Goal: Task Accomplishment & Management: Use online tool/utility

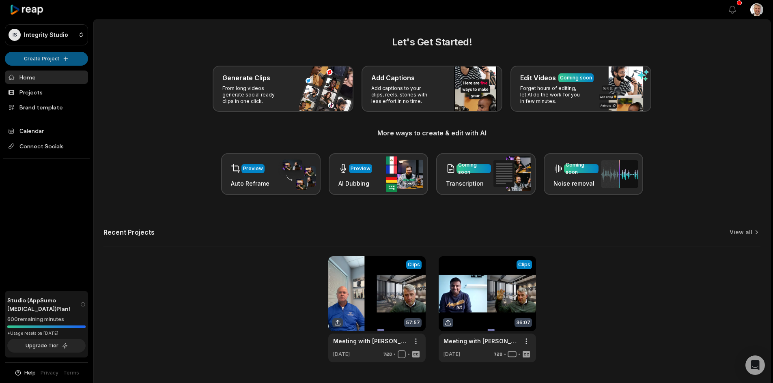
click at [64, 59] on html "IS Integrity Studio Create Project Home Projects Brand template Calendar Connec…" at bounding box center [386, 191] width 773 height 383
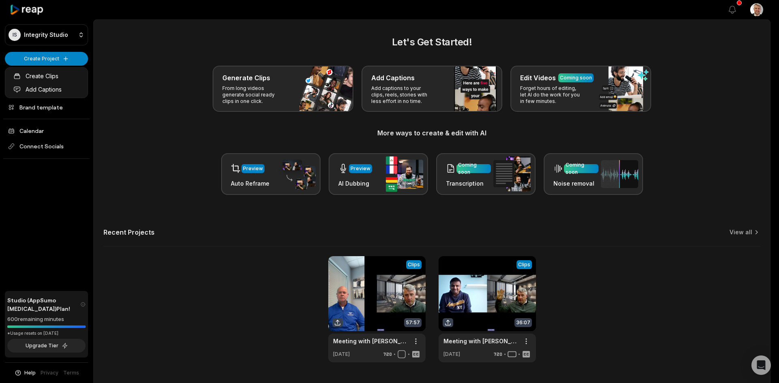
click at [62, 59] on html "IS Integrity Studio Create Project Home Projects Brand template Calendar Connec…" at bounding box center [389, 191] width 779 height 383
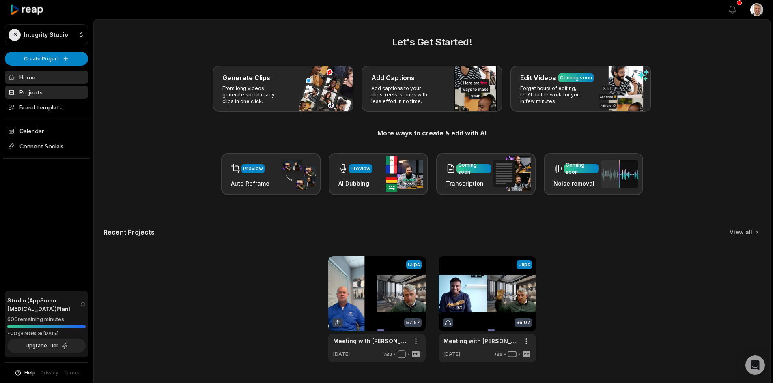
click at [46, 95] on link "Projects" at bounding box center [46, 92] width 83 height 13
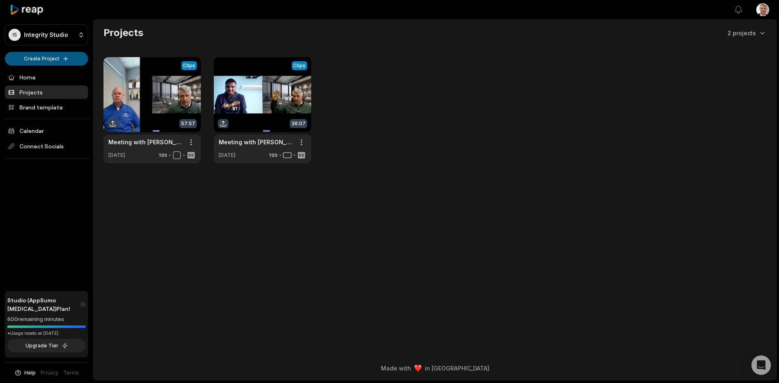
click at [66, 60] on html "IS Integrity Studio Create Project Home Projects Brand template Calendar Connec…" at bounding box center [389, 191] width 779 height 383
click at [763, 33] on html "IS Integrity Studio Create Project Home Projects Brand template Calendar Connec…" at bounding box center [389, 191] width 779 height 383
click at [64, 36] on html "IS Integrity Studio Create Project Home Projects Brand template Calendar Connec…" at bounding box center [389, 191] width 779 height 383
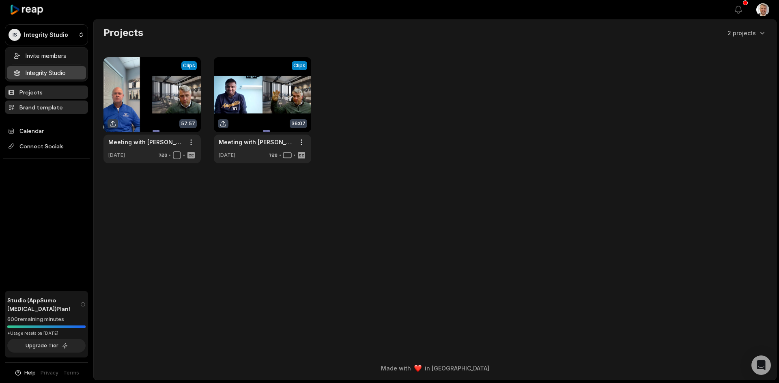
click at [36, 106] on html "IS Integrity Studio Create Project Home Projects Brand template Calendar Connec…" at bounding box center [389, 191] width 779 height 383
click at [36, 106] on link "Brand template" at bounding box center [46, 107] width 83 height 13
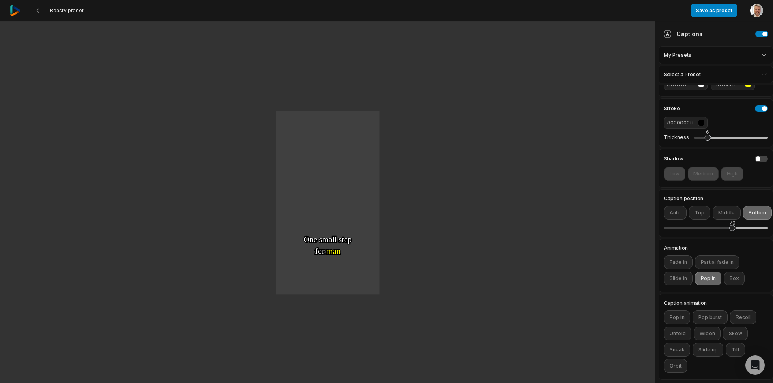
scroll to position [96, 0]
click at [676, 256] on button "Fade in" at bounding box center [678, 263] width 29 height 14
click at [683, 273] on button "Slide in" at bounding box center [678, 279] width 29 height 14
click at [736, 274] on button "Box" at bounding box center [734, 279] width 21 height 14
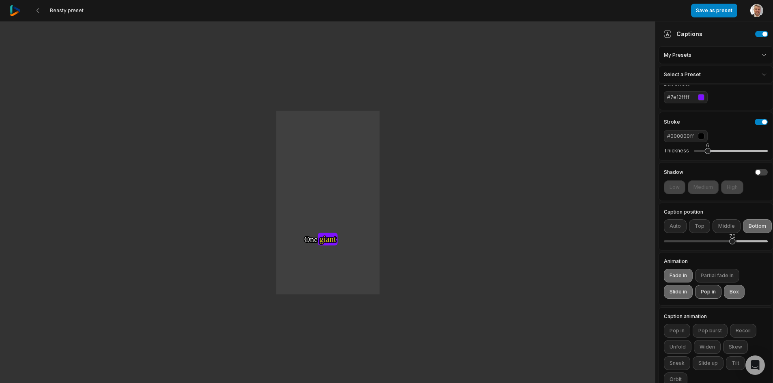
click at [706, 299] on button "Pop in" at bounding box center [708, 292] width 26 height 14
click at [736, 299] on button "Box" at bounding box center [734, 292] width 21 height 14
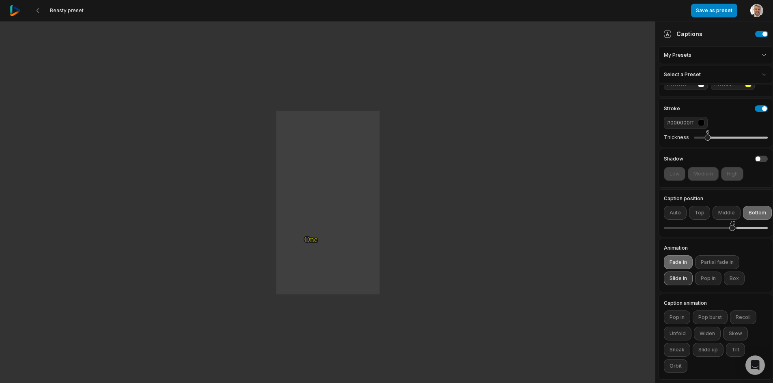
click at [679, 276] on button "Slide in" at bounding box center [678, 279] width 29 height 14
click at [676, 256] on button "Fade in" at bounding box center [678, 263] width 29 height 14
click at [712, 314] on button "Pop burst" at bounding box center [710, 318] width 35 height 14
click at [703, 311] on button "Pop burst" at bounding box center [710, 318] width 35 height 14
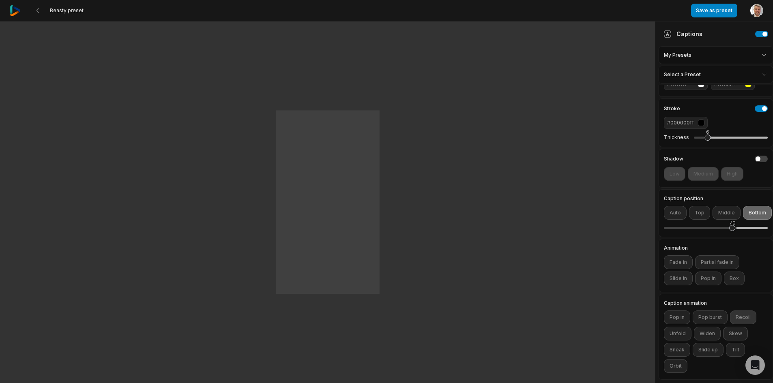
click at [745, 311] on button "Recoil" at bounding box center [743, 318] width 26 height 14
click at [734, 332] on button "Skew" at bounding box center [735, 334] width 25 height 14
click at [732, 328] on button "Skew" at bounding box center [735, 334] width 25 height 14
click at [672, 343] on button "Sneak" at bounding box center [677, 350] width 26 height 14
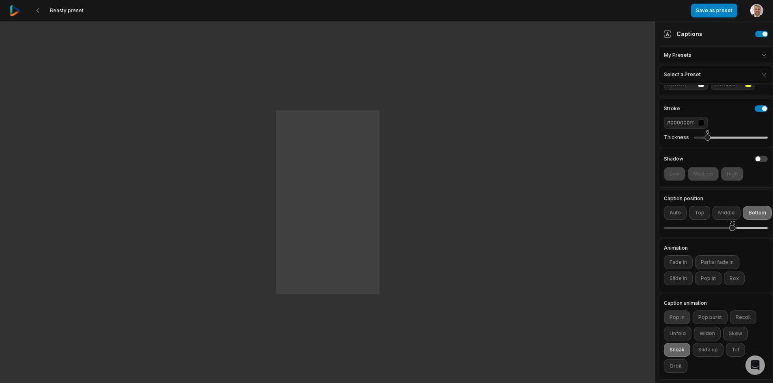
click at [676, 312] on button "Pop in" at bounding box center [677, 318] width 26 height 14
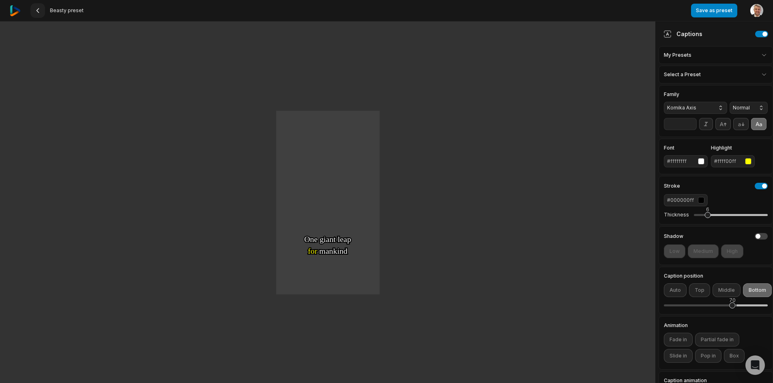
click at [36, 10] on icon at bounding box center [37, 10] width 6 height 6
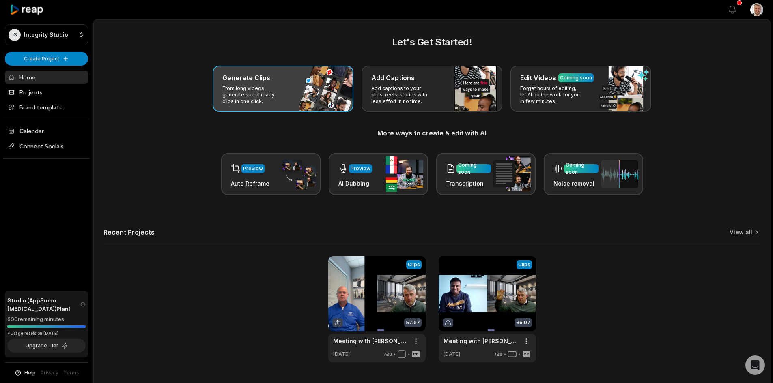
click at [297, 85] on div "Generate Clips From long videos generate social ready clips in one click." at bounding box center [283, 89] width 141 height 46
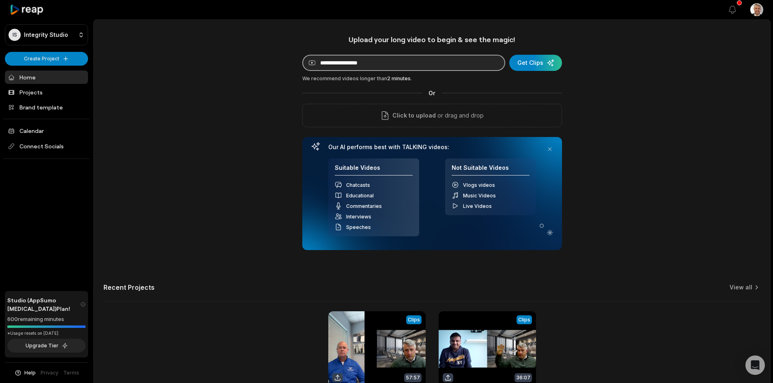
click at [412, 67] on input at bounding box center [403, 63] width 203 height 16
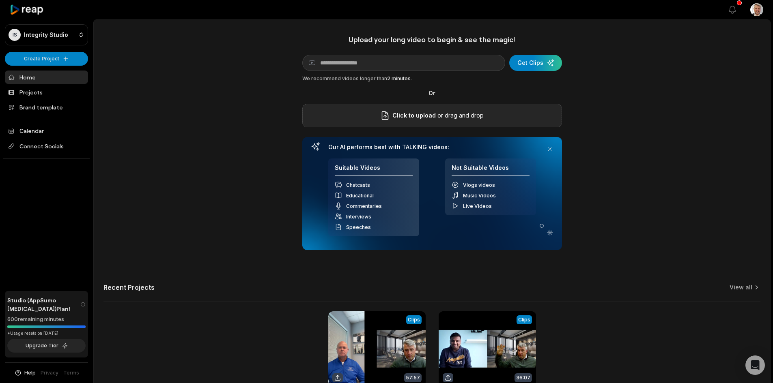
click at [431, 117] on span "Click to upload" at bounding box center [413, 116] width 43 height 10
click at [0, 0] on input "Click to upload" at bounding box center [0, 0] width 0 height 0
